Goal: Task Accomplishment & Management: Use online tool/utility

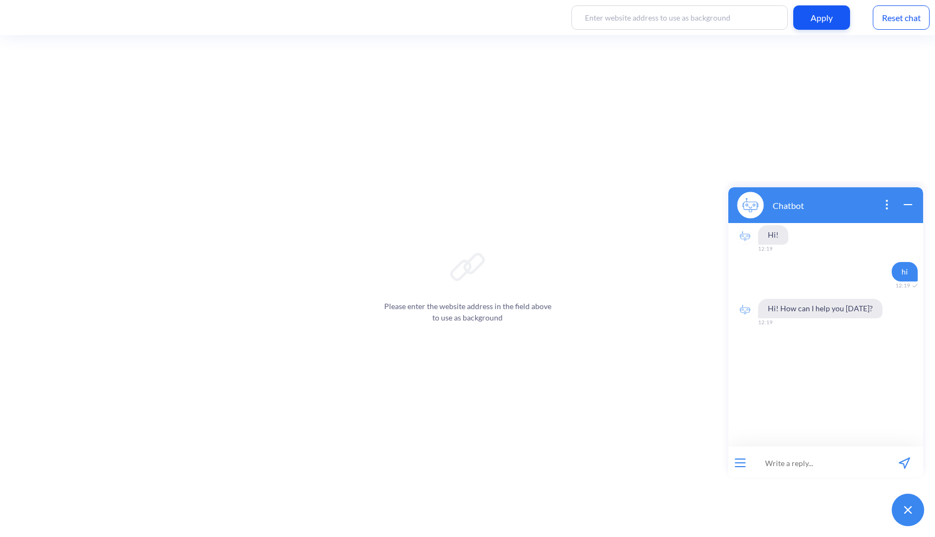
scroll to position [2, 0]
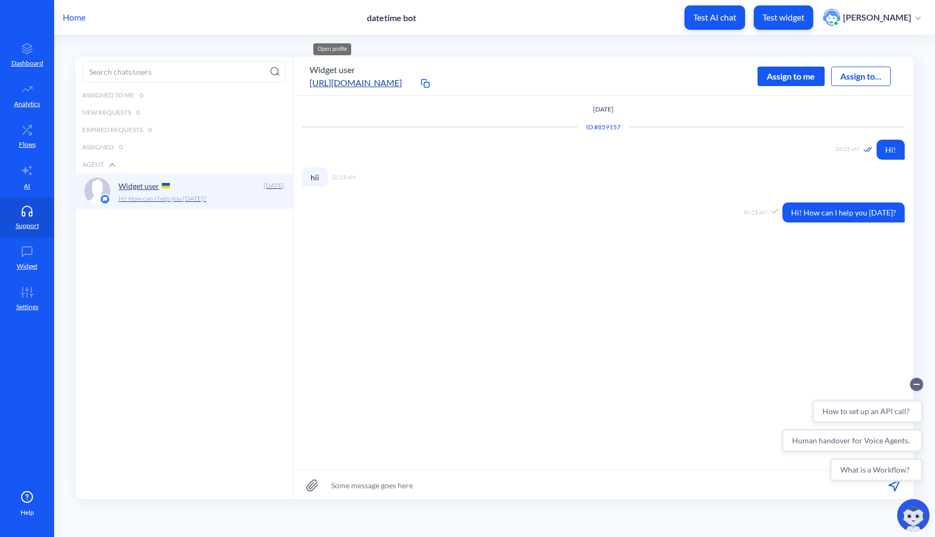
scroll to position [1, 0]
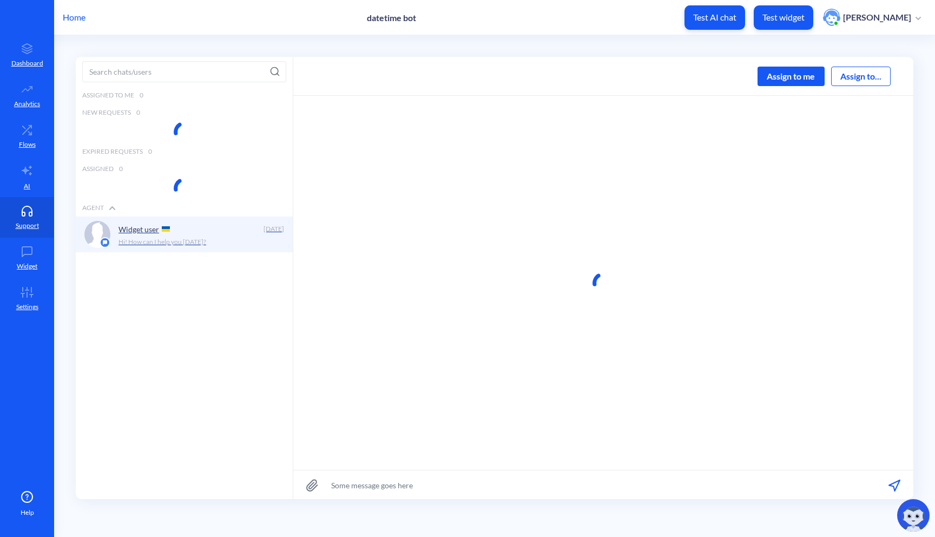
scroll to position [1, 0]
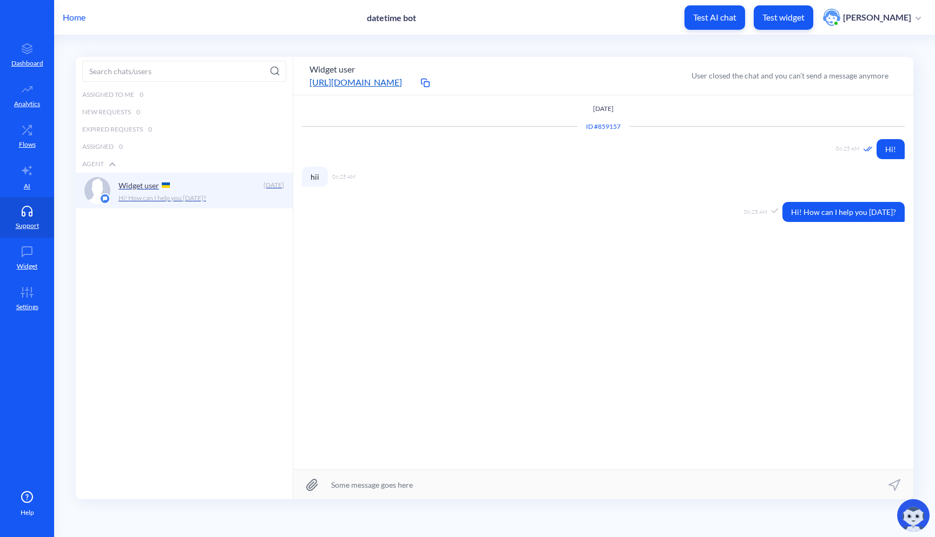
click at [375, 83] on link "[URL][DOMAIN_NAME]" at bounding box center [363, 82] width 108 height 13
click at [330, 70] on button "Widget user" at bounding box center [331, 69] width 45 height 13
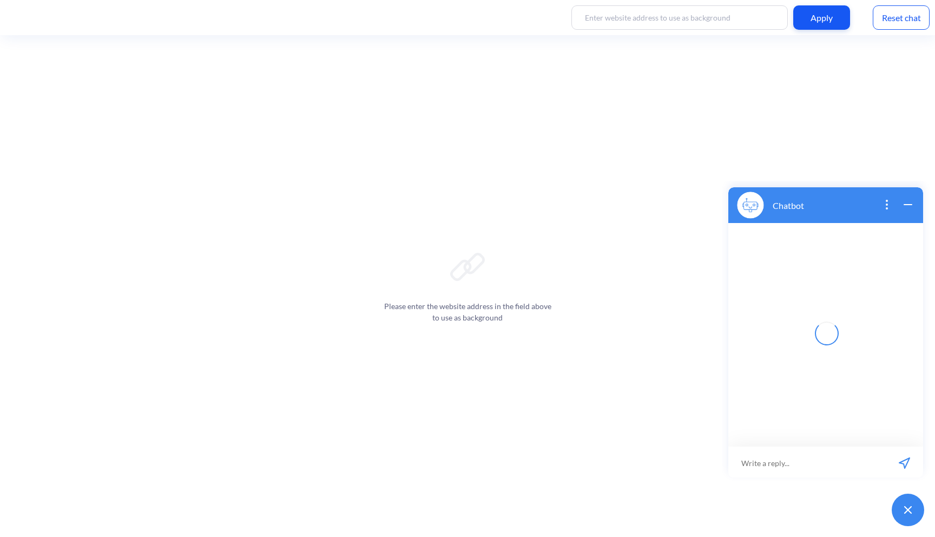
scroll to position [2, 0]
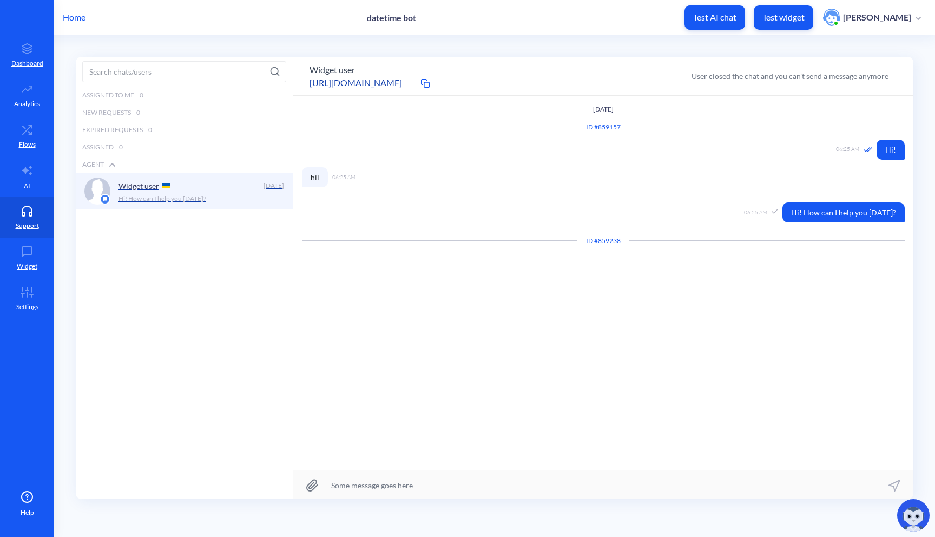
scroll to position [1, 0]
click at [320, 70] on button "Widget user" at bounding box center [331, 69] width 45 height 13
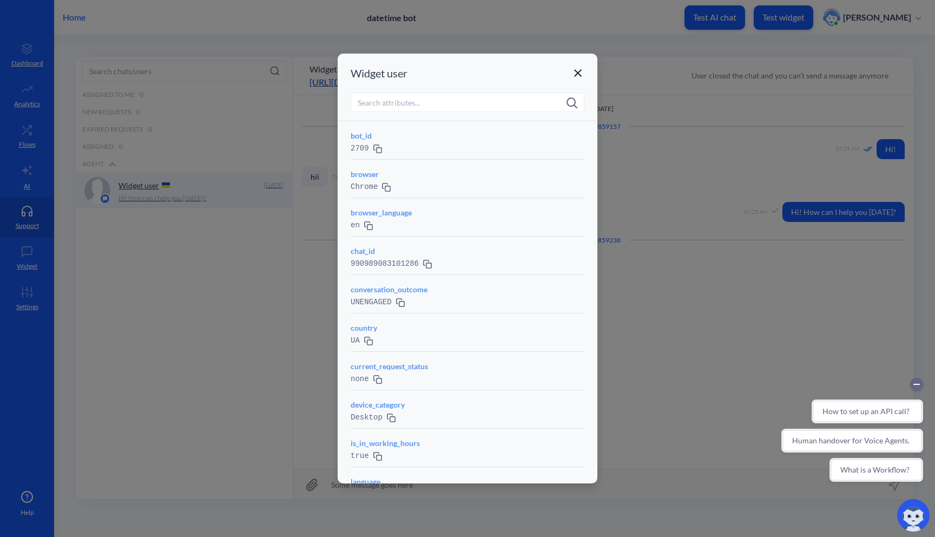
click at [738, 104] on div at bounding box center [467, 268] width 935 height 537
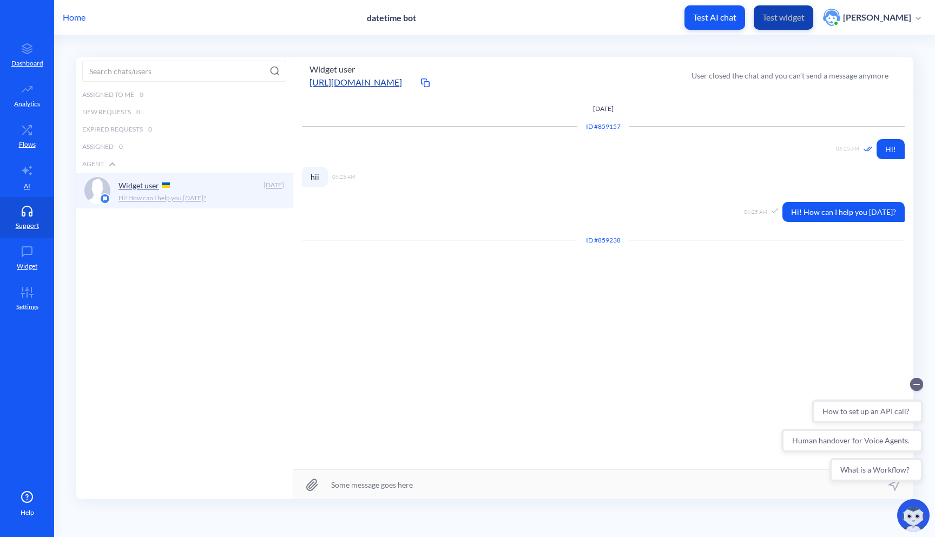
click at [790, 18] on p "Test widget" at bounding box center [783, 17] width 42 height 11
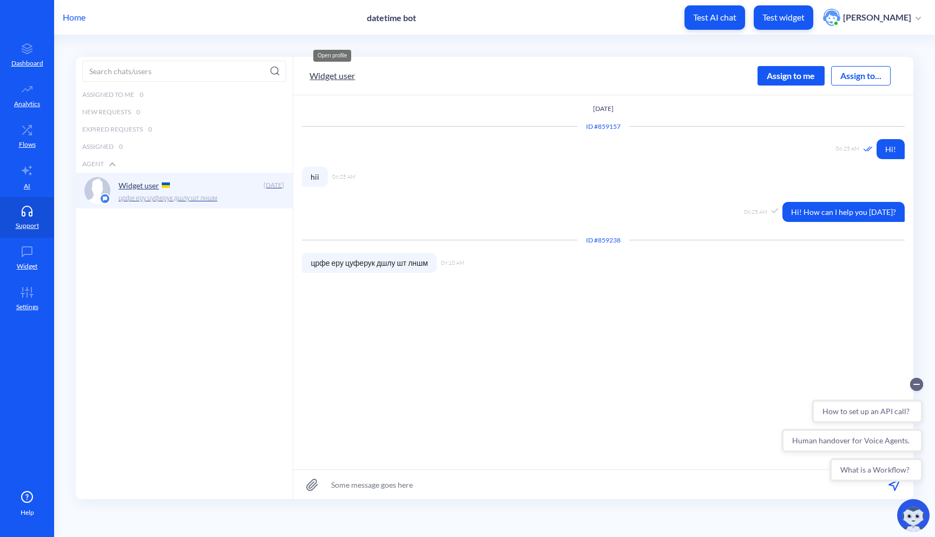
click at [336, 73] on button "Widget user" at bounding box center [331, 75] width 45 height 13
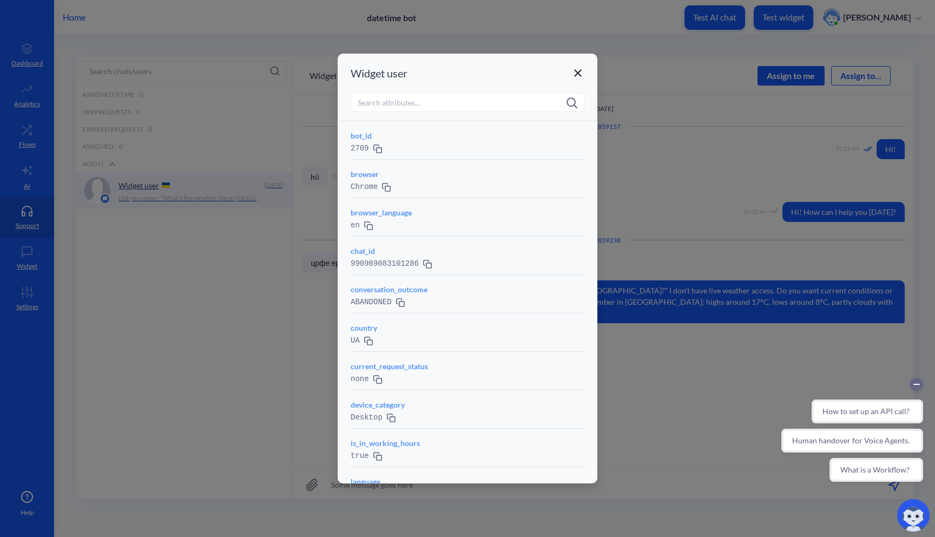
click at [579, 69] on icon at bounding box center [577, 73] width 13 height 13
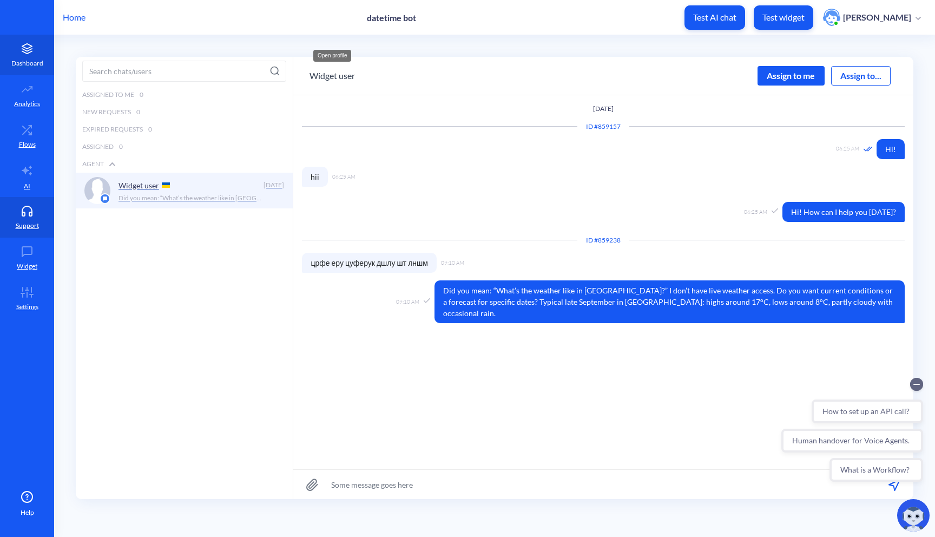
click at [25, 66] on p "Dashboard" at bounding box center [27, 63] width 32 height 10
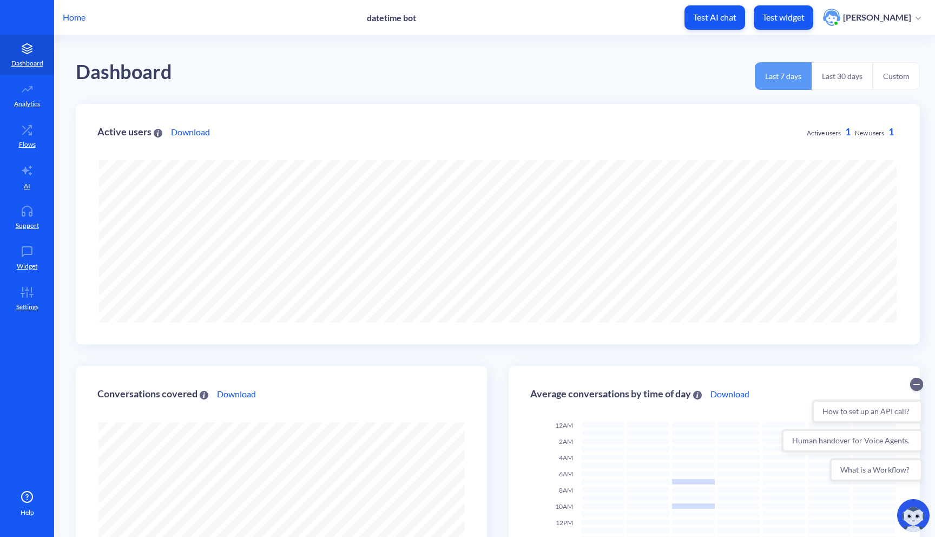
scroll to position [537, 935]
click at [78, 21] on p "Home" at bounding box center [74, 17] width 23 height 13
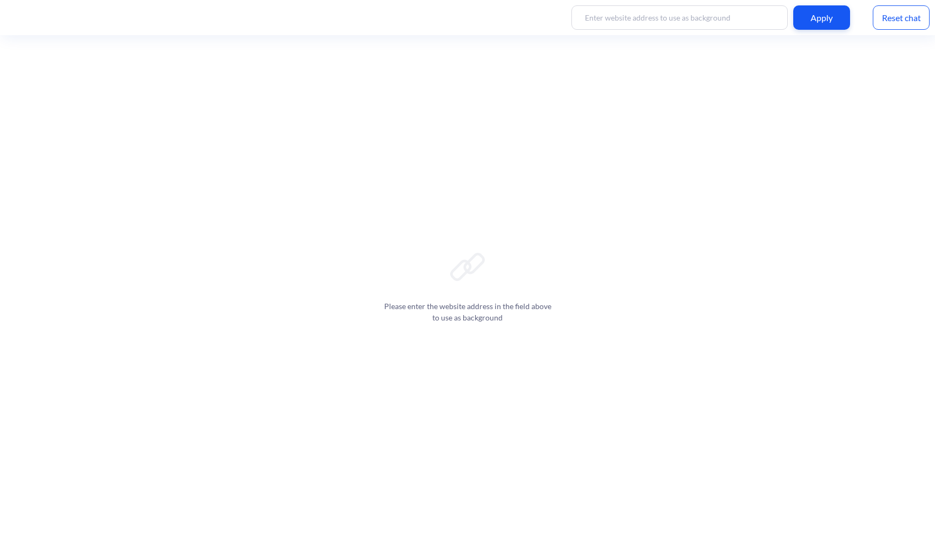
scroll to position [2, 0]
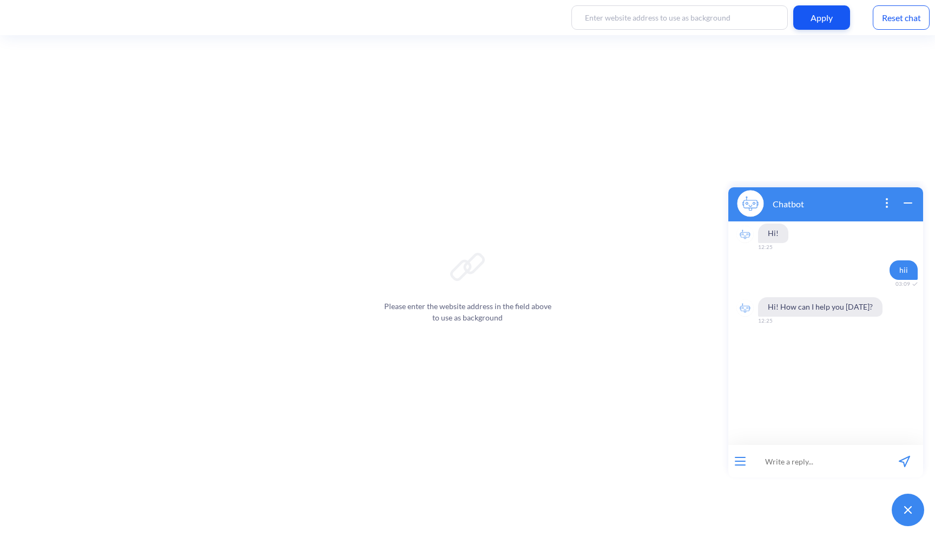
click at [783, 462] on input at bounding box center [819, 461] width 134 height 32
type input "црфе еру цуферук дшлу шт лншм"
type input "what the weather like in kyiv"
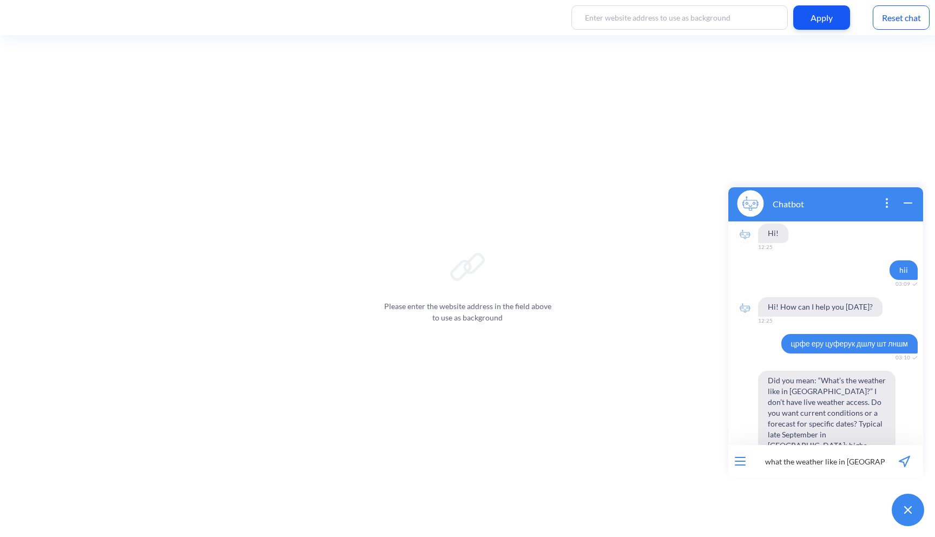
scroll to position [42, 0]
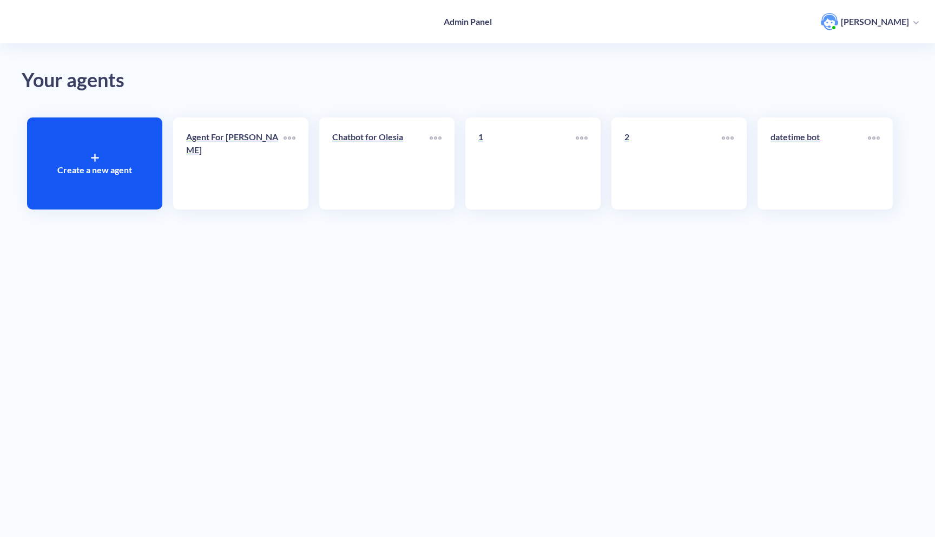
click at [790, 163] on link "datetime bot" at bounding box center [818, 163] width 97 height 66
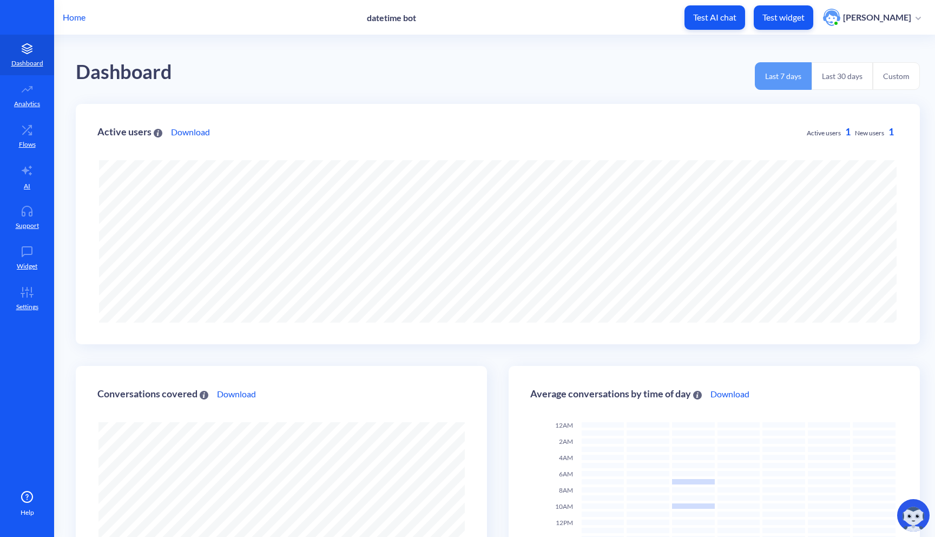
scroll to position [537, 935]
click at [27, 228] on p "Support" at bounding box center [27, 226] width 23 height 10
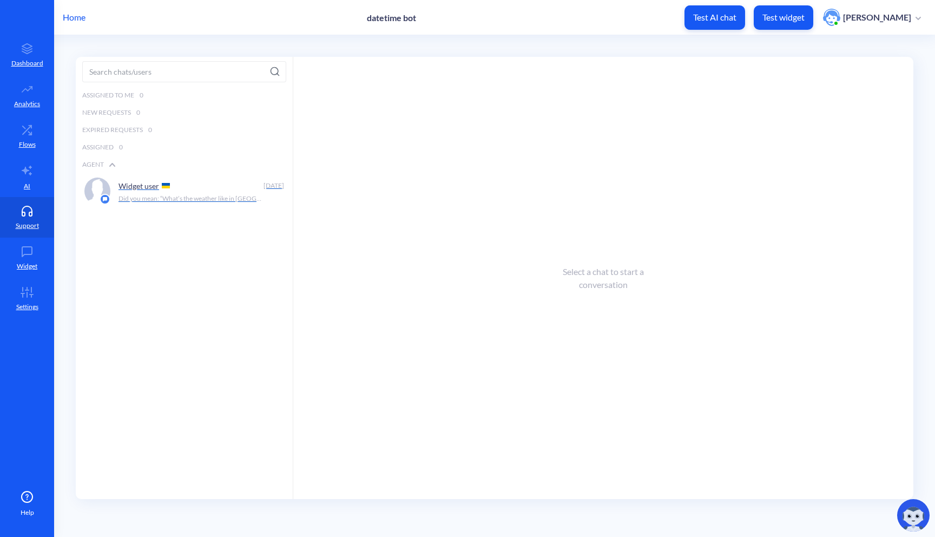
click at [163, 196] on p "Did you mean: “What’s the weather like in [GEOGRAPHIC_DATA]?” I don’t have live…" at bounding box center [189, 199] width 143 height 10
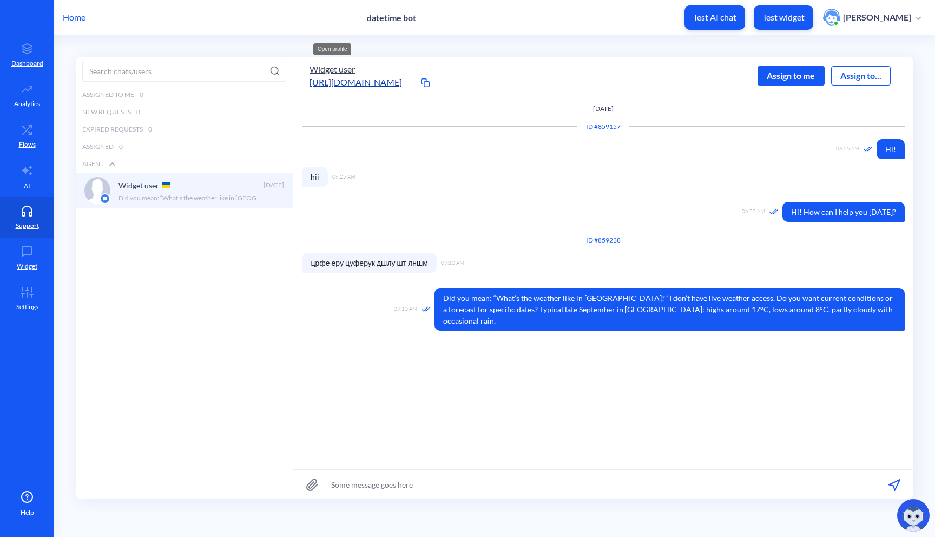
click at [335, 66] on button "Widget user" at bounding box center [331, 69] width 45 height 13
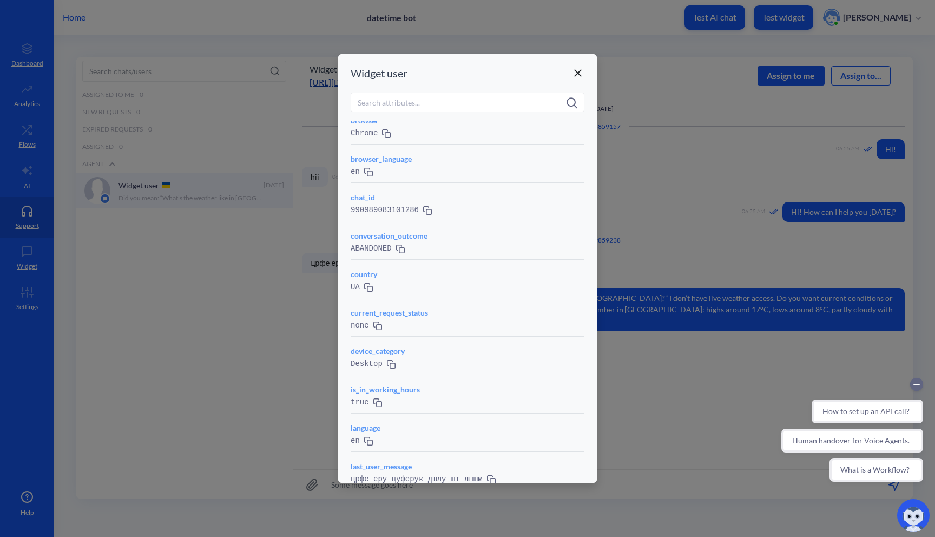
scroll to position [0, 0]
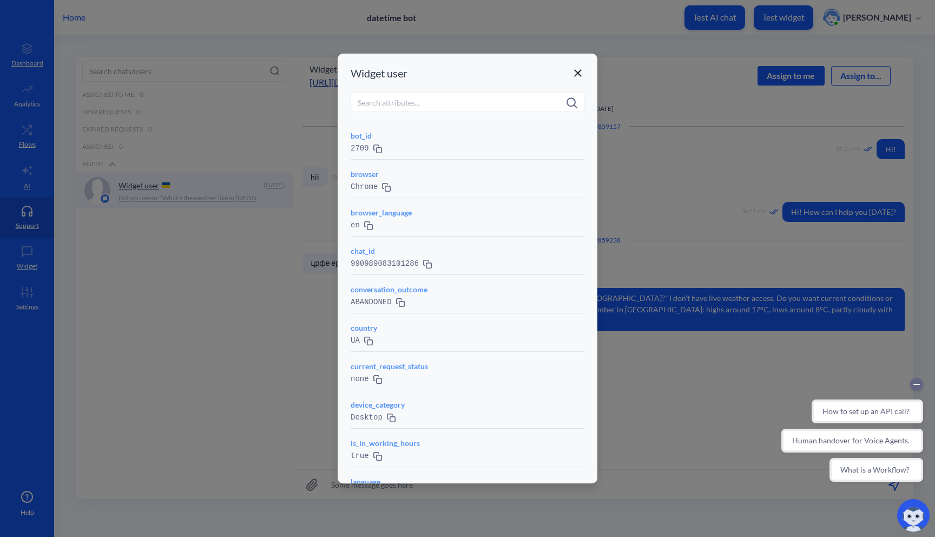
click at [572, 69] on icon at bounding box center [577, 73] width 13 height 13
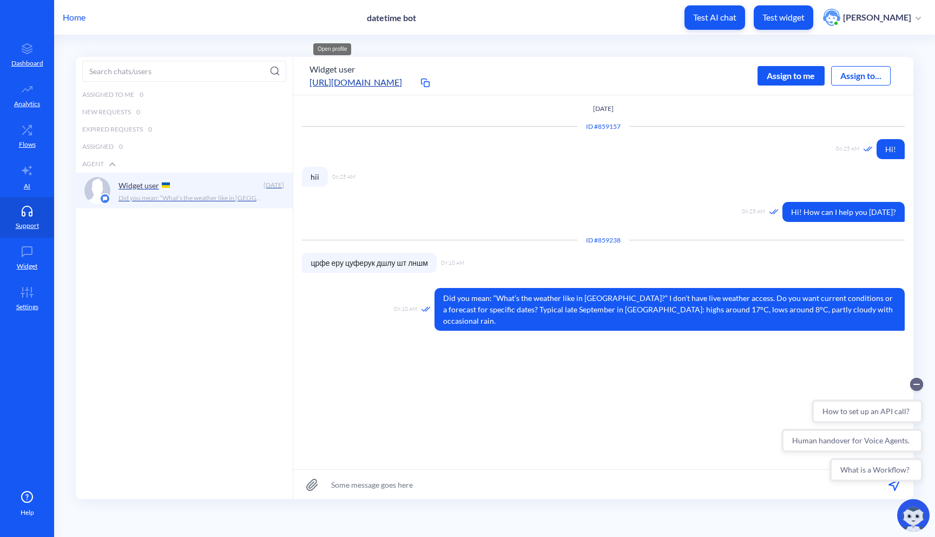
click at [78, 17] on p "Home" at bounding box center [74, 17] width 23 height 13
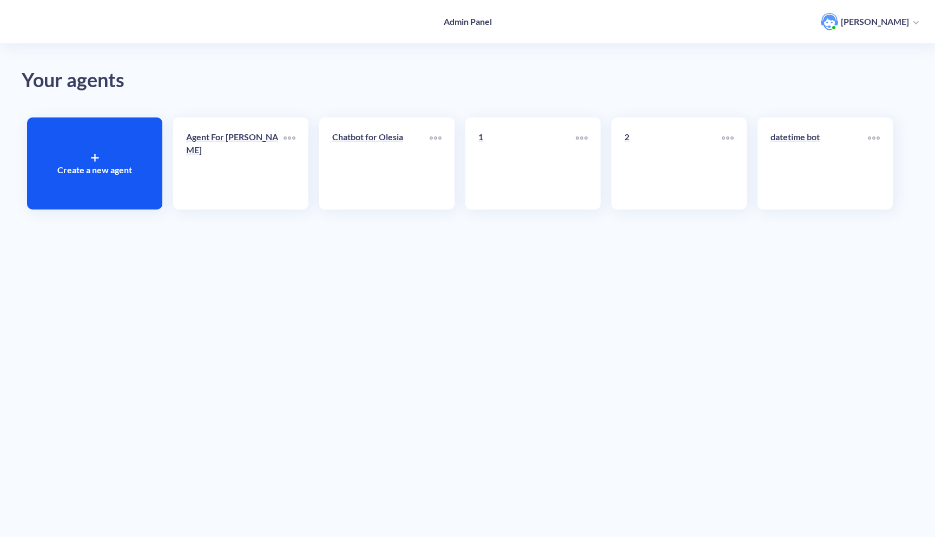
click at [705, 175] on link "2" at bounding box center [672, 163] width 97 height 66
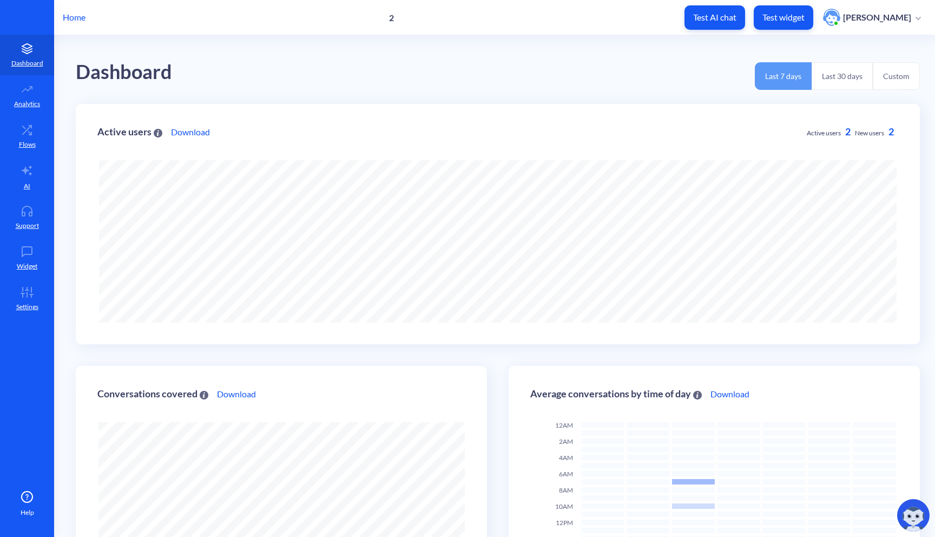
scroll to position [537, 935]
click at [33, 203] on link "Support" at bounding box center [27, 217] width 54 height 41
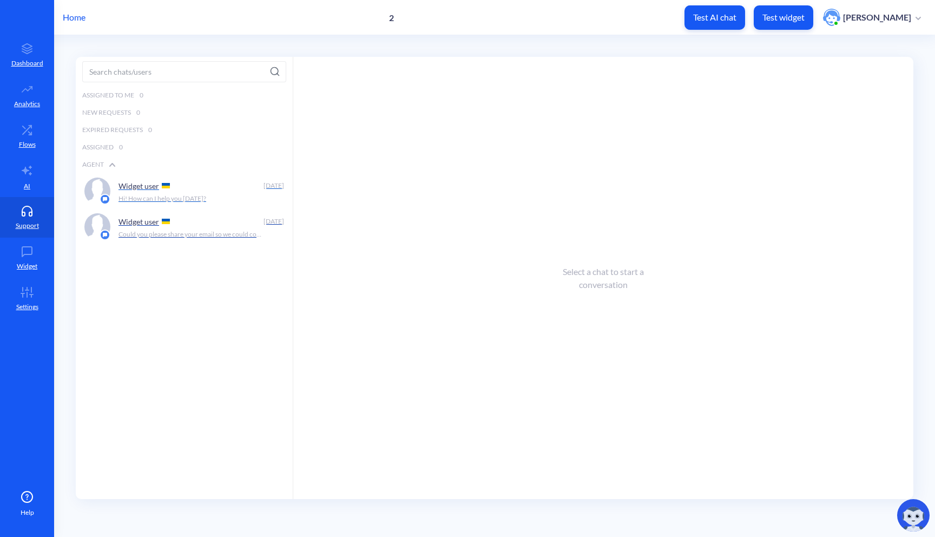
click at [182, 199] on p "Hi! How can I help you [DATE]?" at bounding box center [162, 199] width 88 height 10
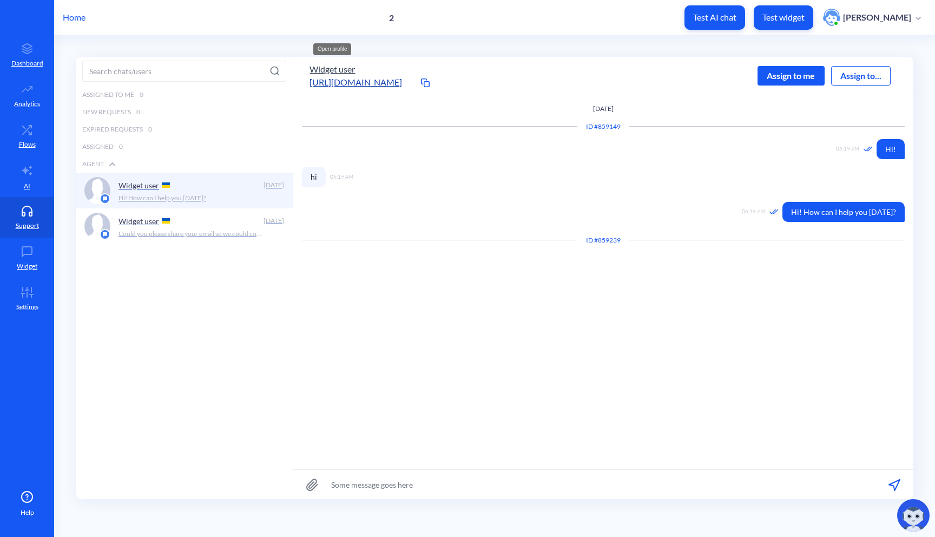
click at [340, 67] on button "Widget user" at bounding box center [331, 69] width 45 height 13
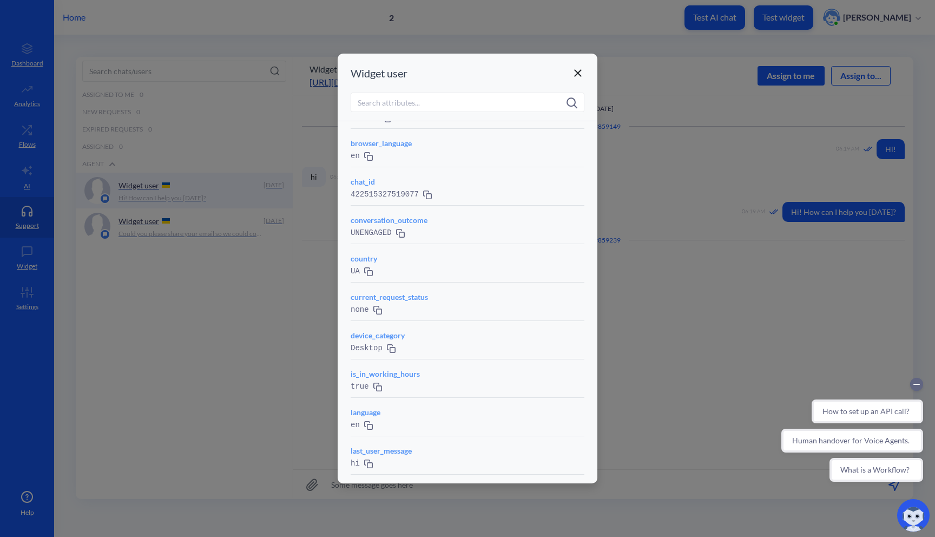
scroll to position [0, 0]
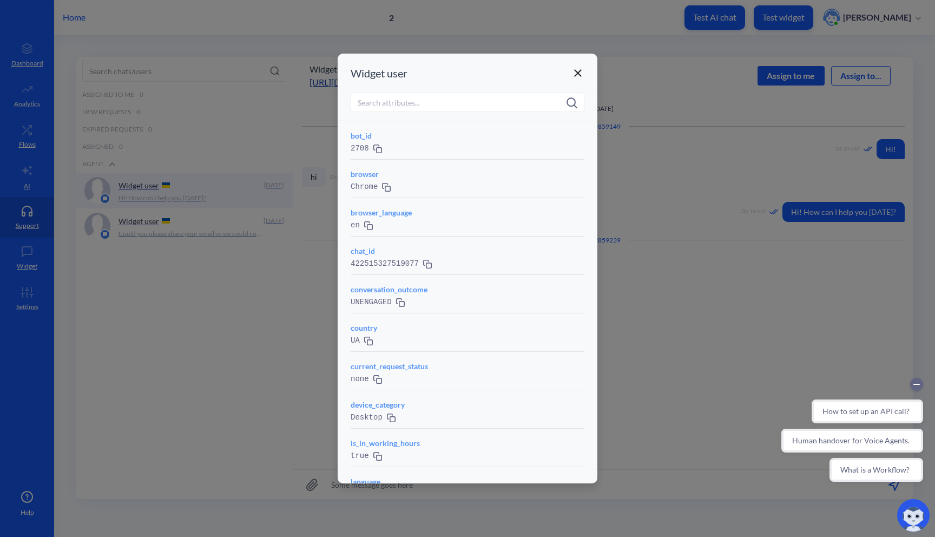
click at [583, 71] on icon at bounding box center [577, 73] width 13 height 13
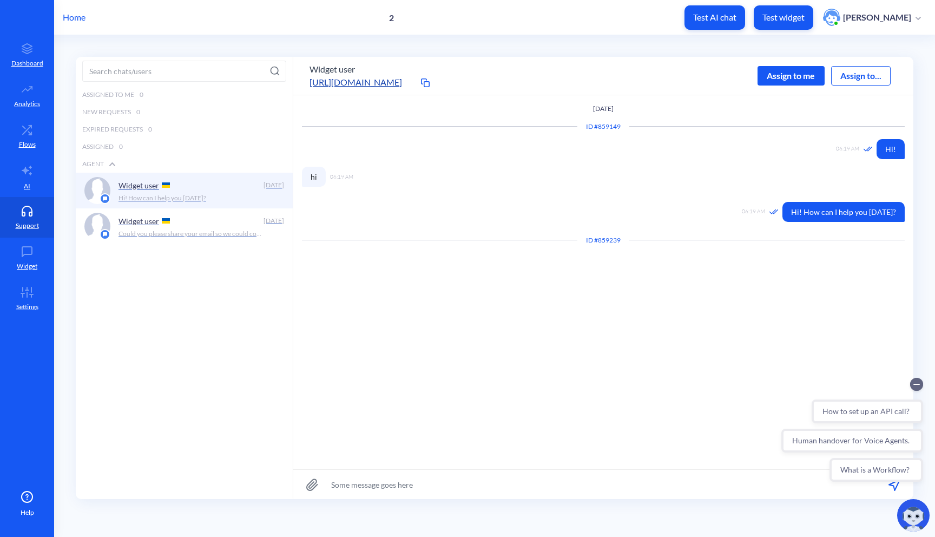
click at [83, 18] on p "Home" at bounding box center [74, 17] width 23 height 13
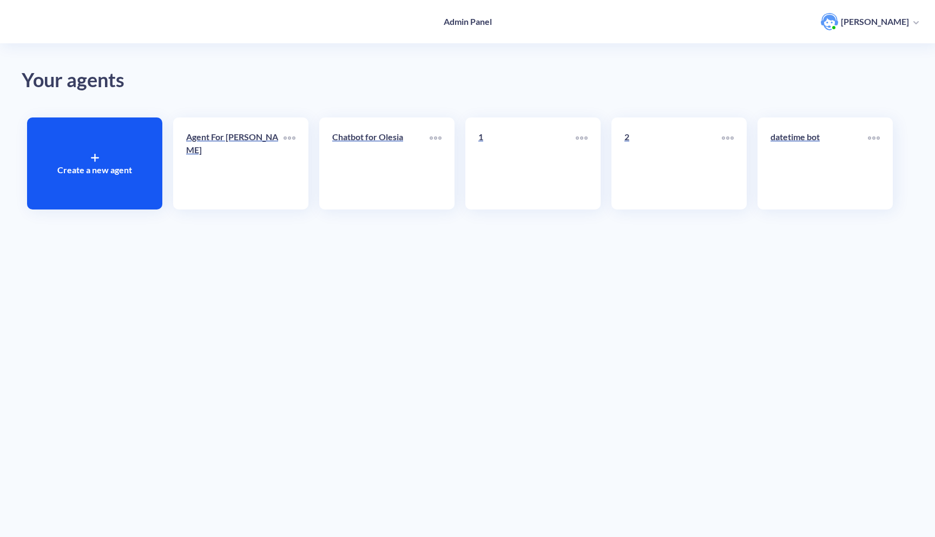
click at [85, 182] on div "Create a new agent" at bounding box center [94, 163] width 135 height 92
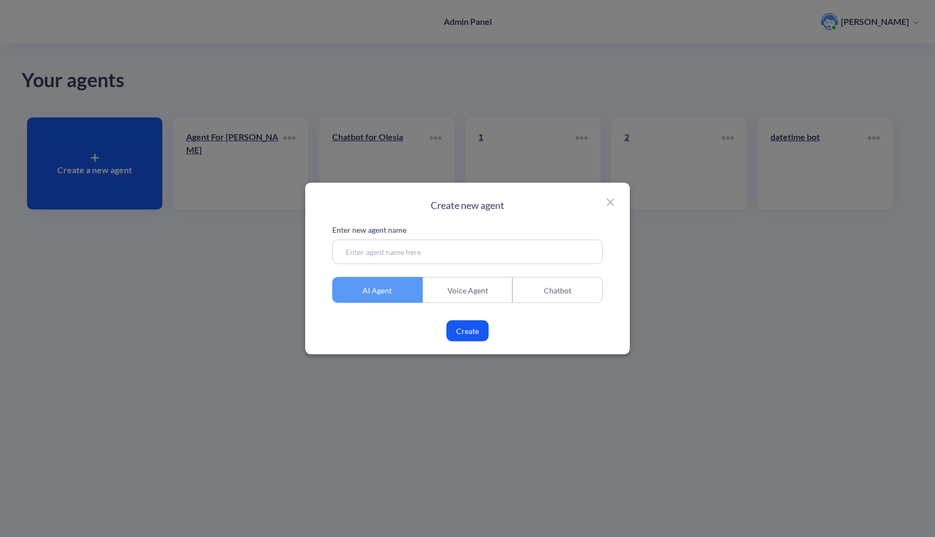
click at [480, 253] on input at bounding box center [467, 252] width 270 height 24
type input "datetime agent"
click at [461, 330] on button "Create" at bounding box center [467, 330] width 42 height 21
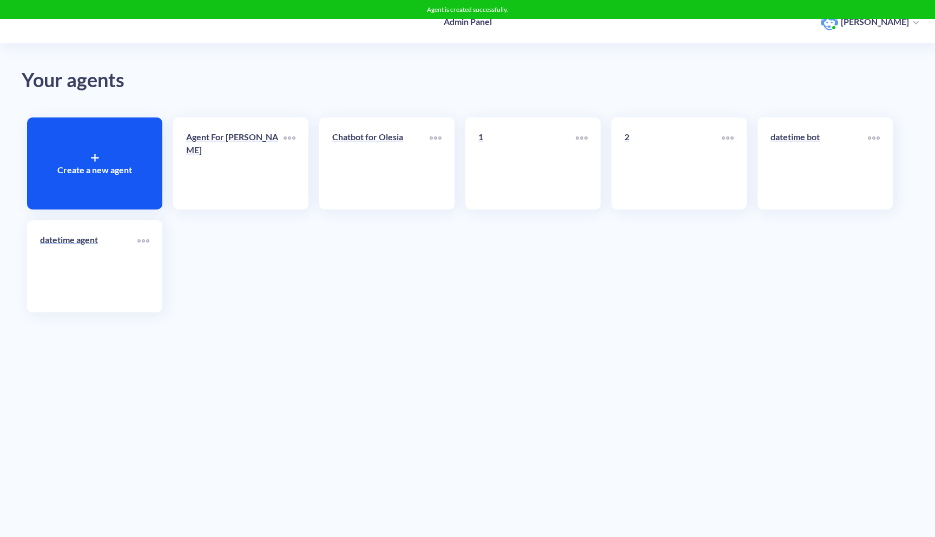
click at [109, 280] on link "datetime agent" at bounding box center [88, 266] width 97 height 66
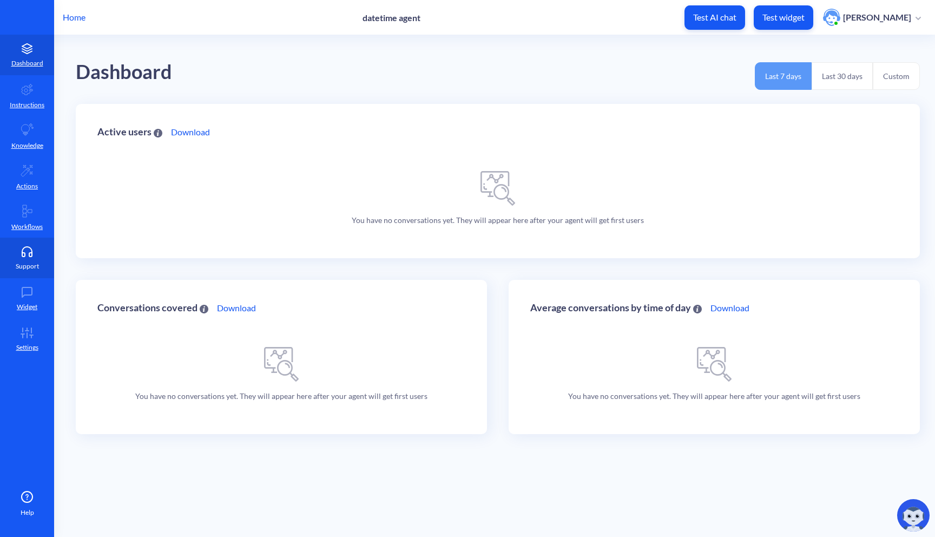
click at [22, 248] on icon at bounding box center [27, 251] width 22 height 11
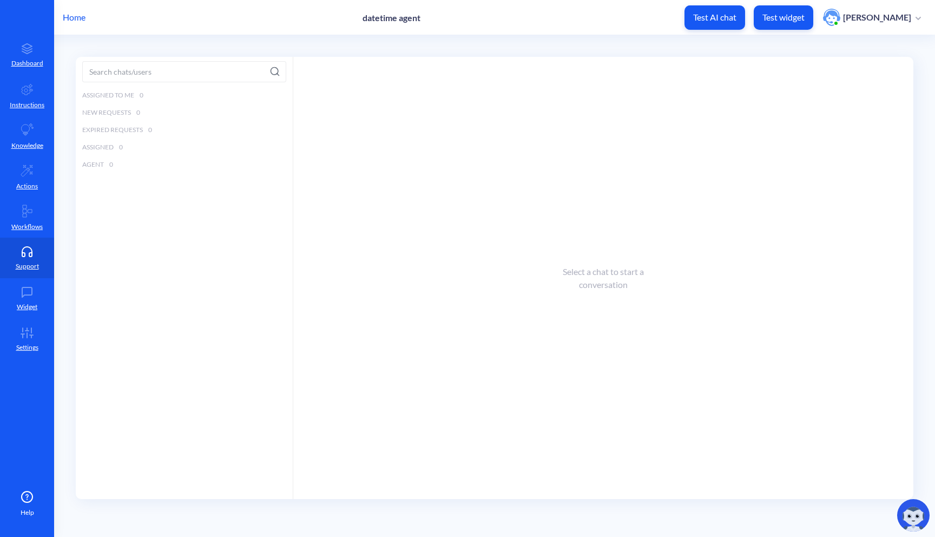
click at [803, 21] on p "Test widget" at bounding box center [783, 17] width 42 height 11
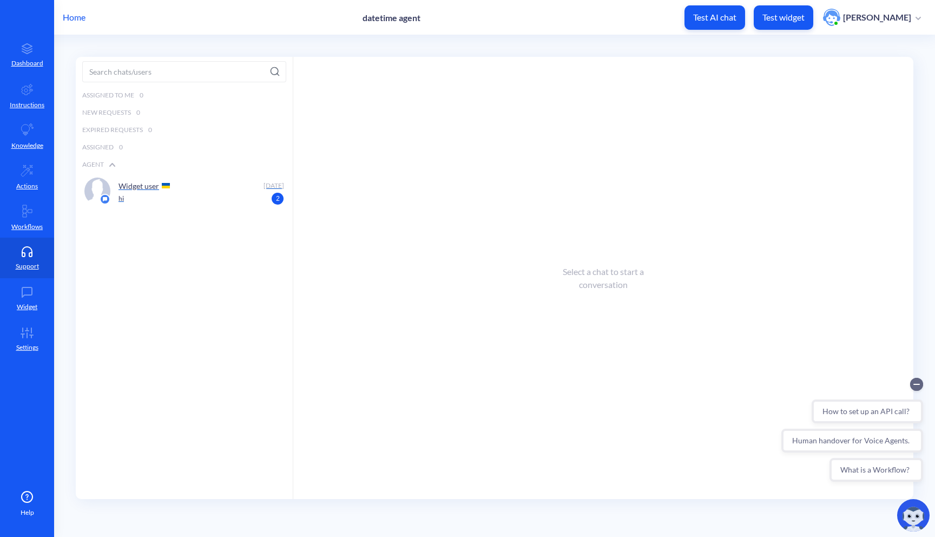
click at [247, 205] on div "Widget user [DATE] hi 2" at bounding box center [184, 191] width 217 height 36
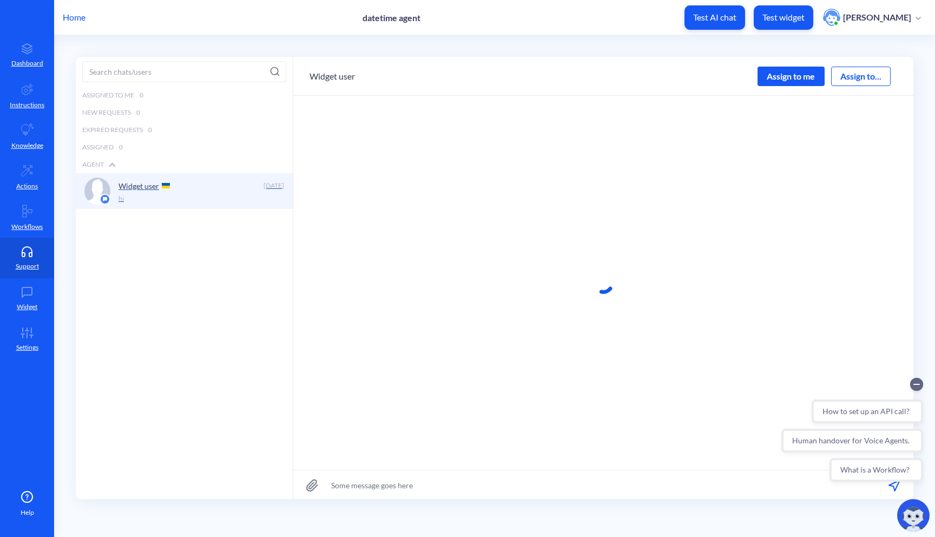
scroll to position [1, 0]
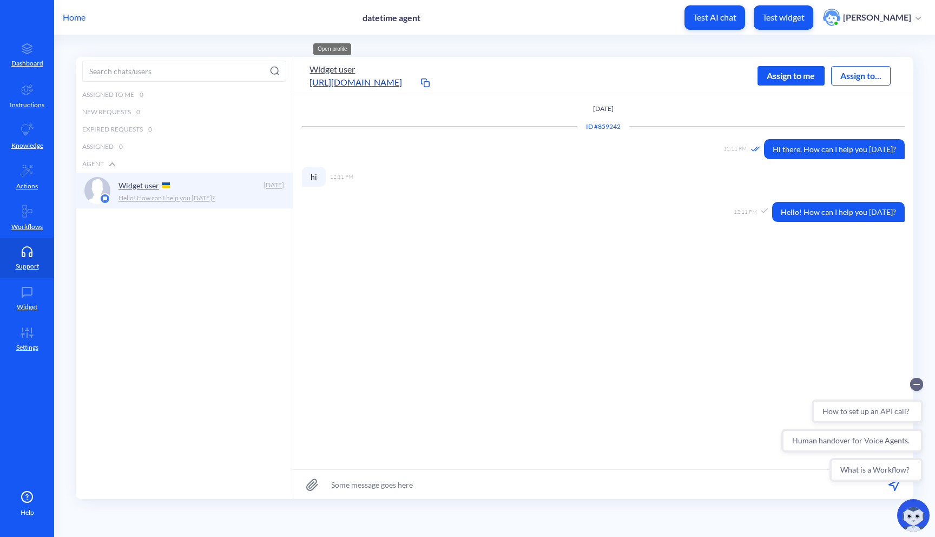
click at [345, 68] on button "Widget user" at bounding box center [331, 69] width 45 height 13
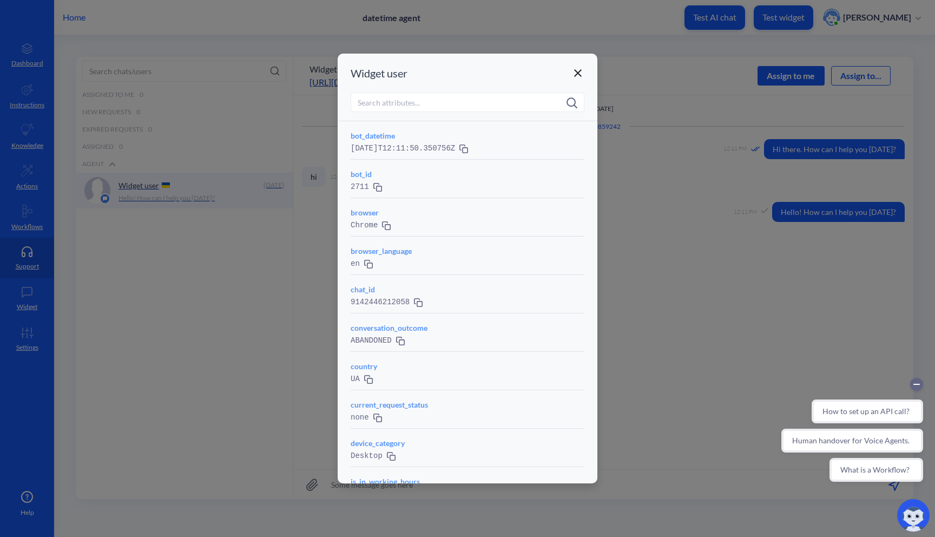
click at [587, 71] on div "Widget user" at bounding box center [468, 73] width 260 height 39
click at [579, 71] on icon at bounding box center [578, 73] width 8 height 8
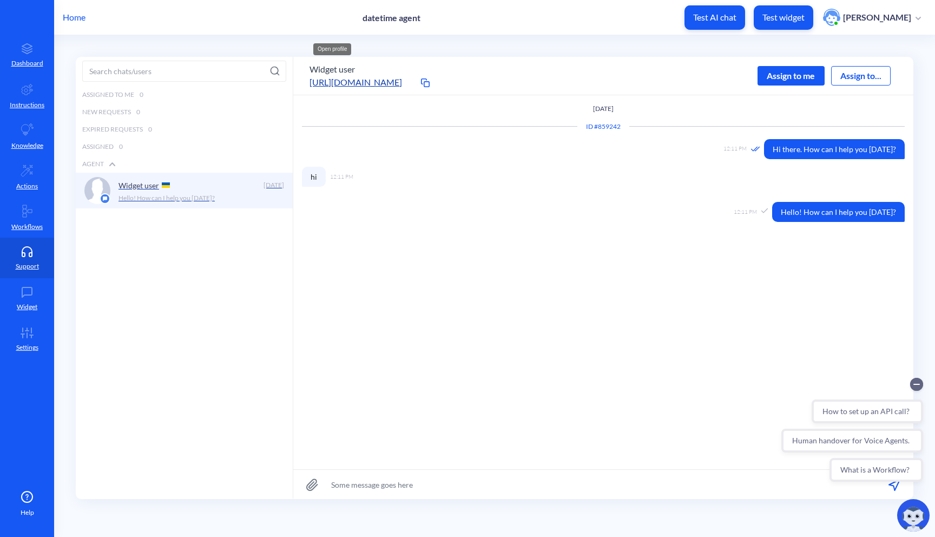
click at [80, 19] on p "Home" at bounding box center [74, 17] width 23 height 13
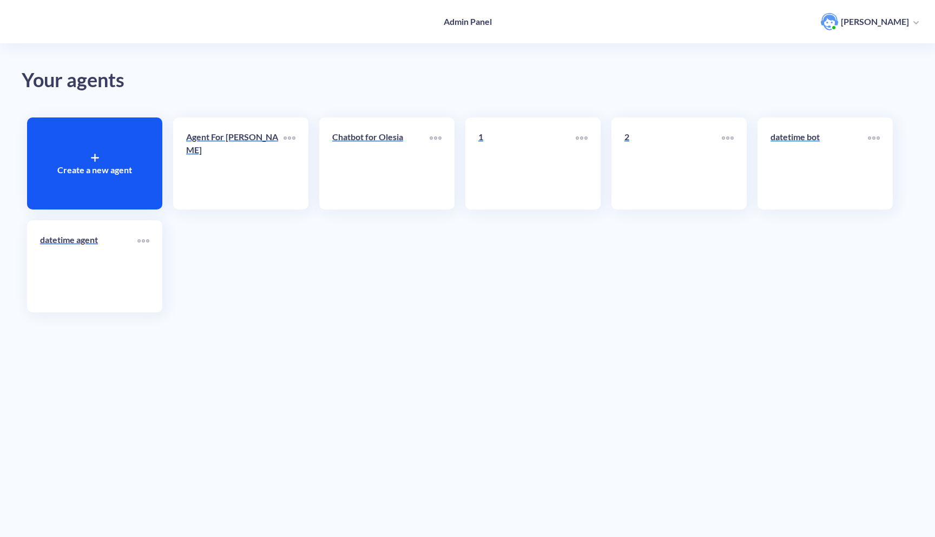
click at [789, 140] on p "datetime bot" at bounding box center [818, 136] width 97 height 13
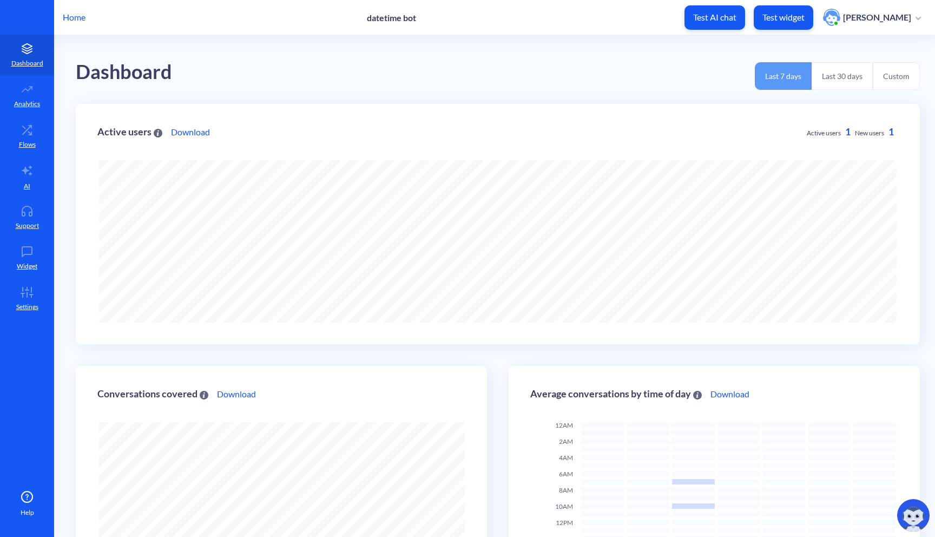
scroll to position [537, 935]
click at [32, 214] on icon at bounding box center [27, 214] width 10 height 4
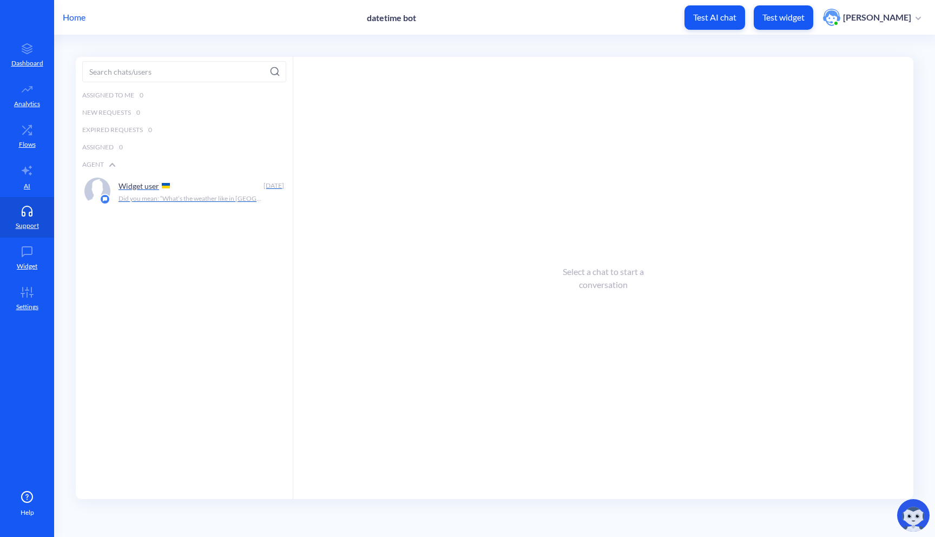
click at [219, 180] on div "Widget user" at bounding box center [188, 185] width 141 height 16
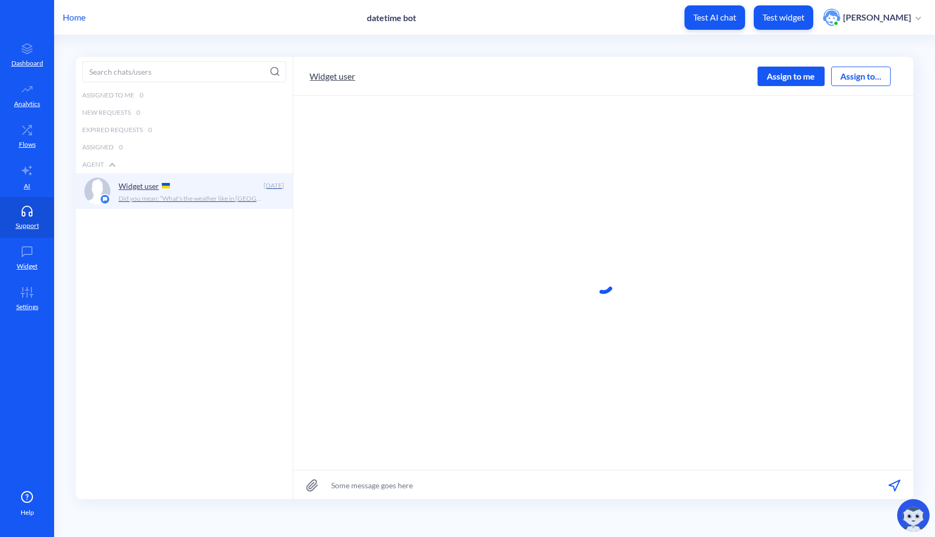
scroll to position [1, 0]
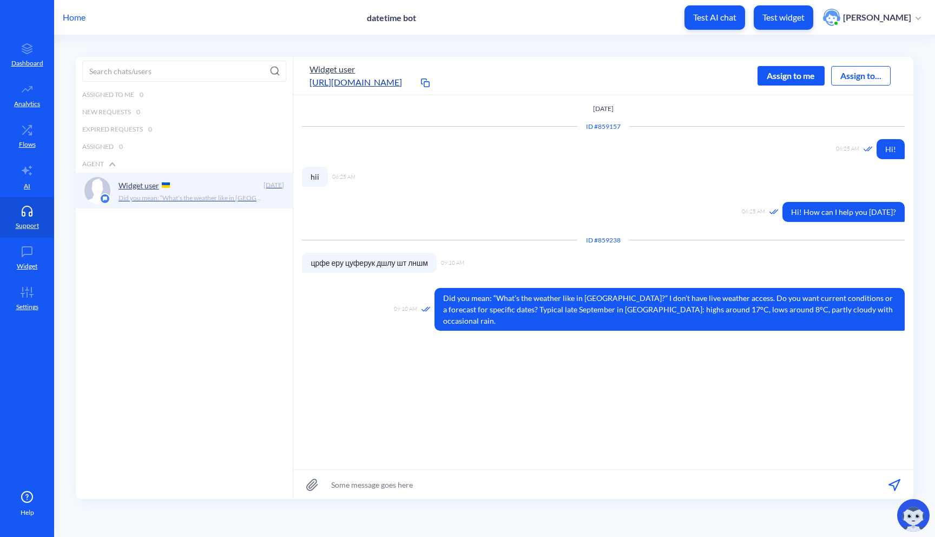
click at [327, 69] on button "Widget user" at bounding box center [331, 69] width 45 height 13
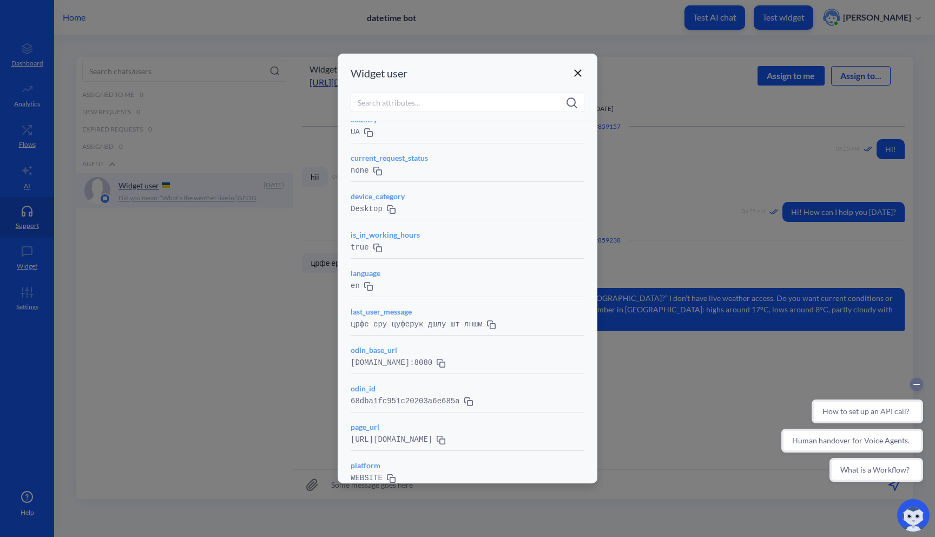
scroll to position [0, 0]
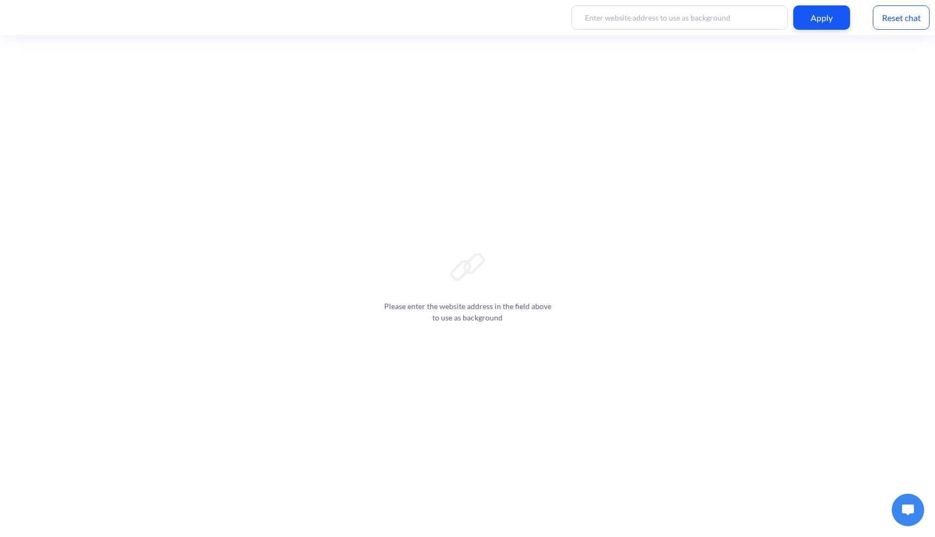
click at [905, 517] on button at bounding box center [907, 509] width 32 height 32
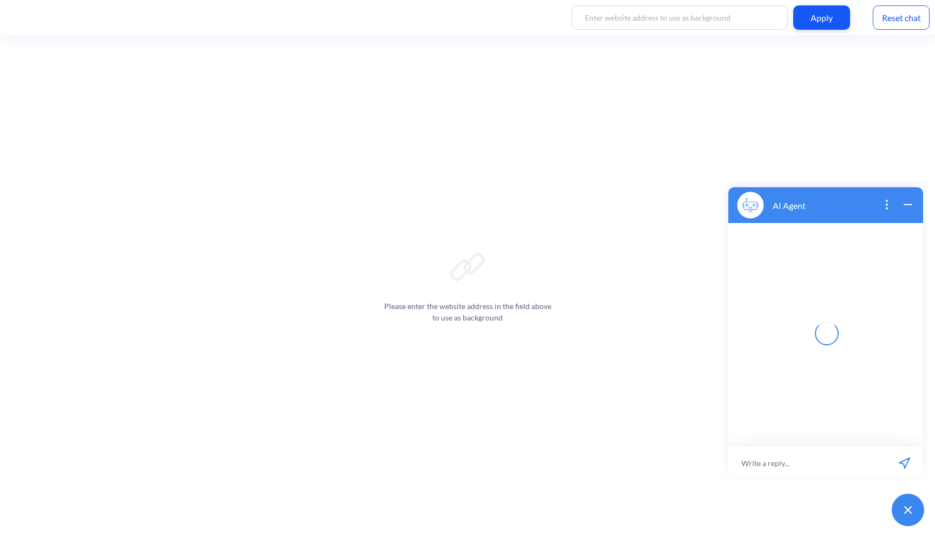
scroll to position [2, 0]
click at [821, 465] on input at bounding box center [806, 461] width 157 height 32
type input "hi"
